Goal: Find specific page/section: Find specific page/section

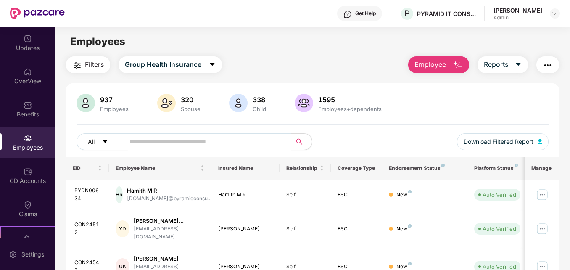
click at [32, 142] on div "Employees" at bounding box center [27, 142] width 55 height 32
click at [209, 64] on button "Group Health Insurance" at bounding box center [169, 64] width 103 height 17
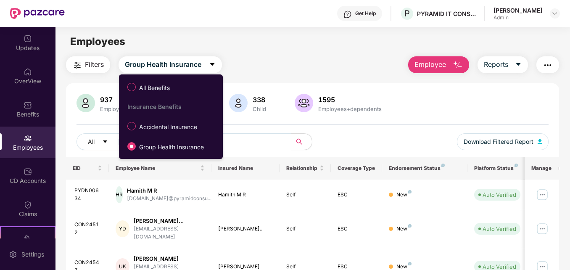
click at [173, 85] on span "All Benefits" at bounding box center [154, 87] width 37 height 9
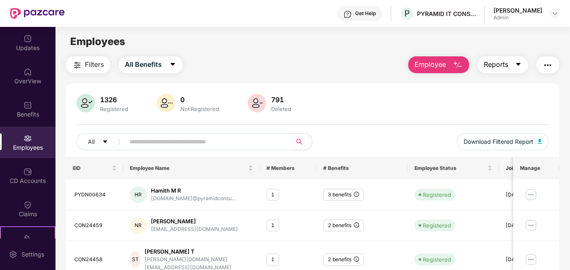
click at [430, 66] on button "Reports" at bounding box center [502, 64] width 50 height 17
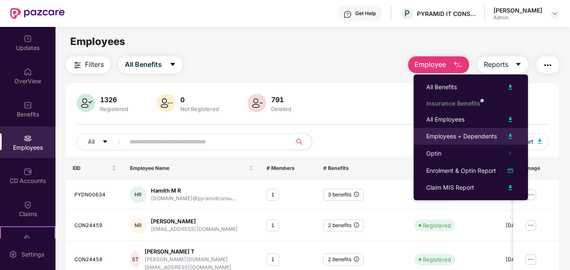
click at [430, 138] on div "Employees + Dependents" at bounding box center [461, 135] width 71 height 9
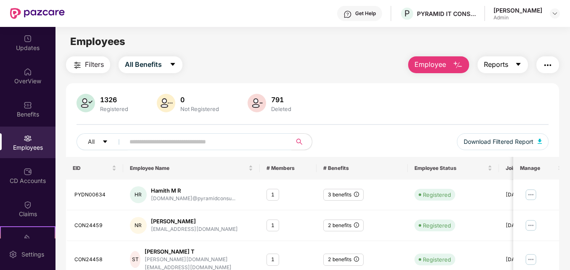
click at [430, 68] on icon "caret-down" at bounding box center [518, 64] width 7 height 7
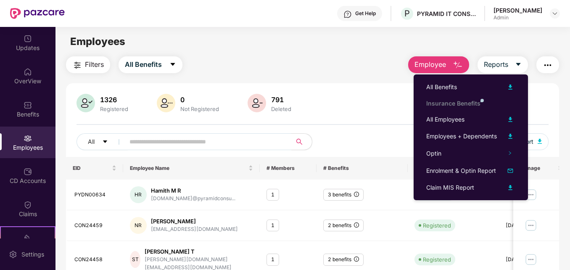
click at [430, 103] on div "1326 Registered 0 Not Registered 791 Deleted" at bounding box center [311, 104] width 471 height 20
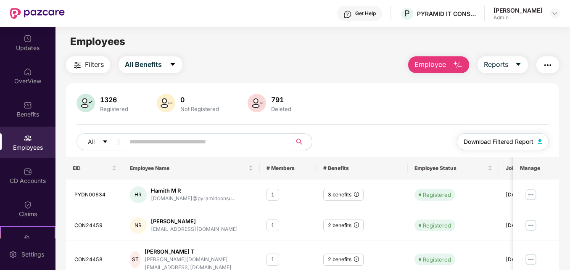
click at [430, 141] on img "button" at bounding box center [539, 141] width 4 height 5
click at [430, 68] on img "button" at bounding box center [547, 65] width 10 height 10
click at [430, 63] on icon "caret-down" at bounding box center [517, 64] width 5 height 3
click at [430, 68] on button "button" at bounding box center [547, 64] width 23 height 17
